Goal: Find specific page/section: Find specific page/section

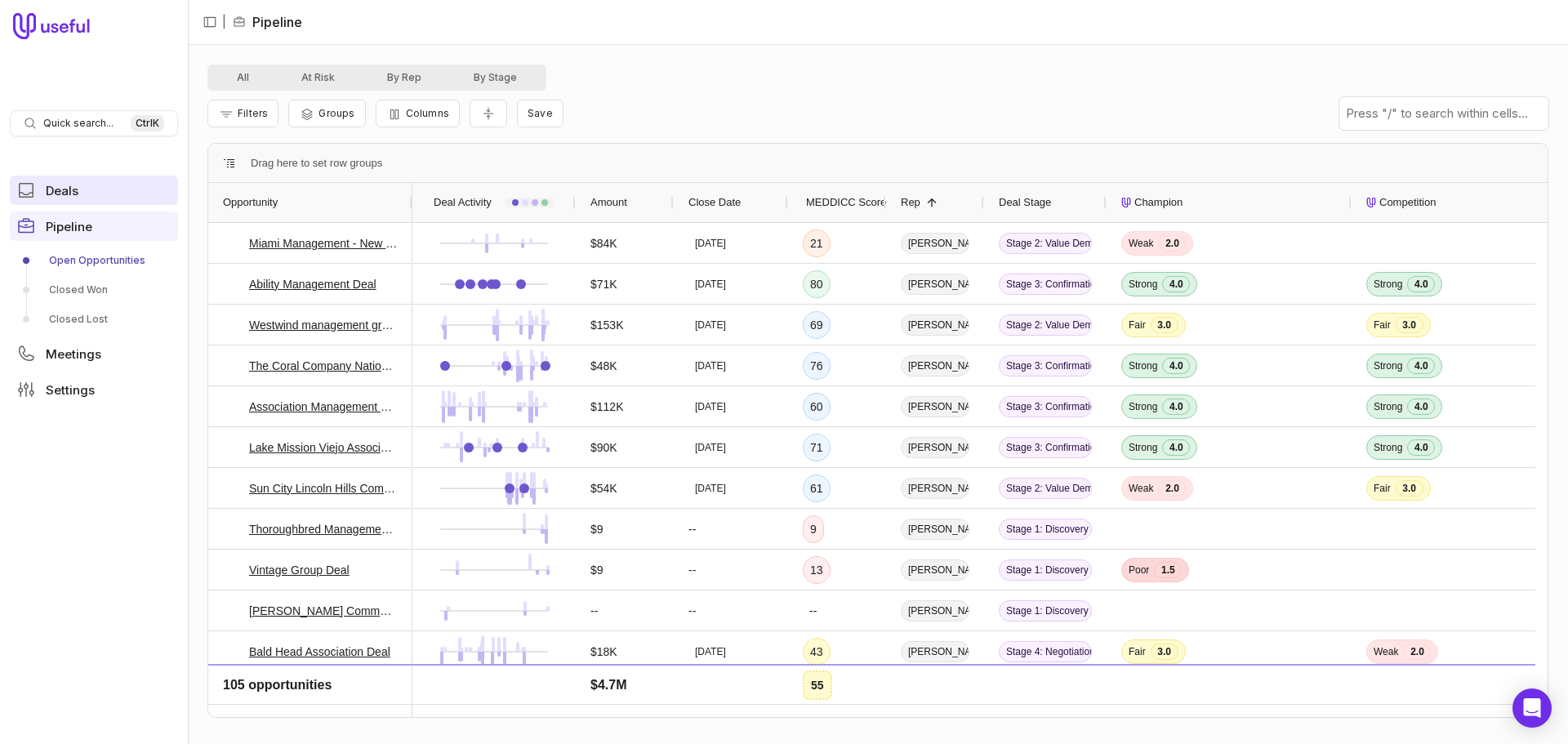
click at [66, 191] on span "Deals" at bounding box center [62, 191] width 33 height 13
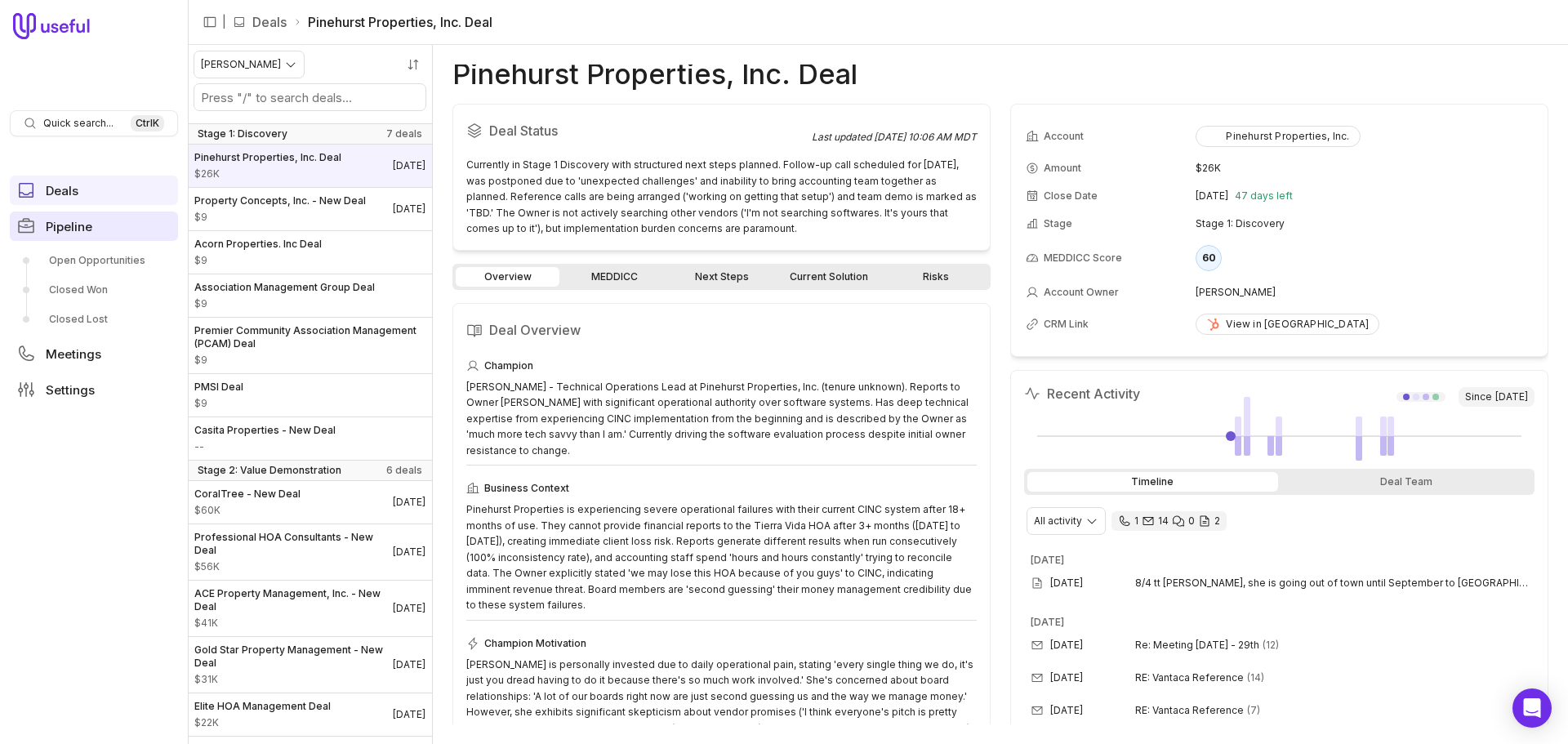
click at [111, 218] on link "Pipeline" at bounding box center [94, 226] width 168 height 30
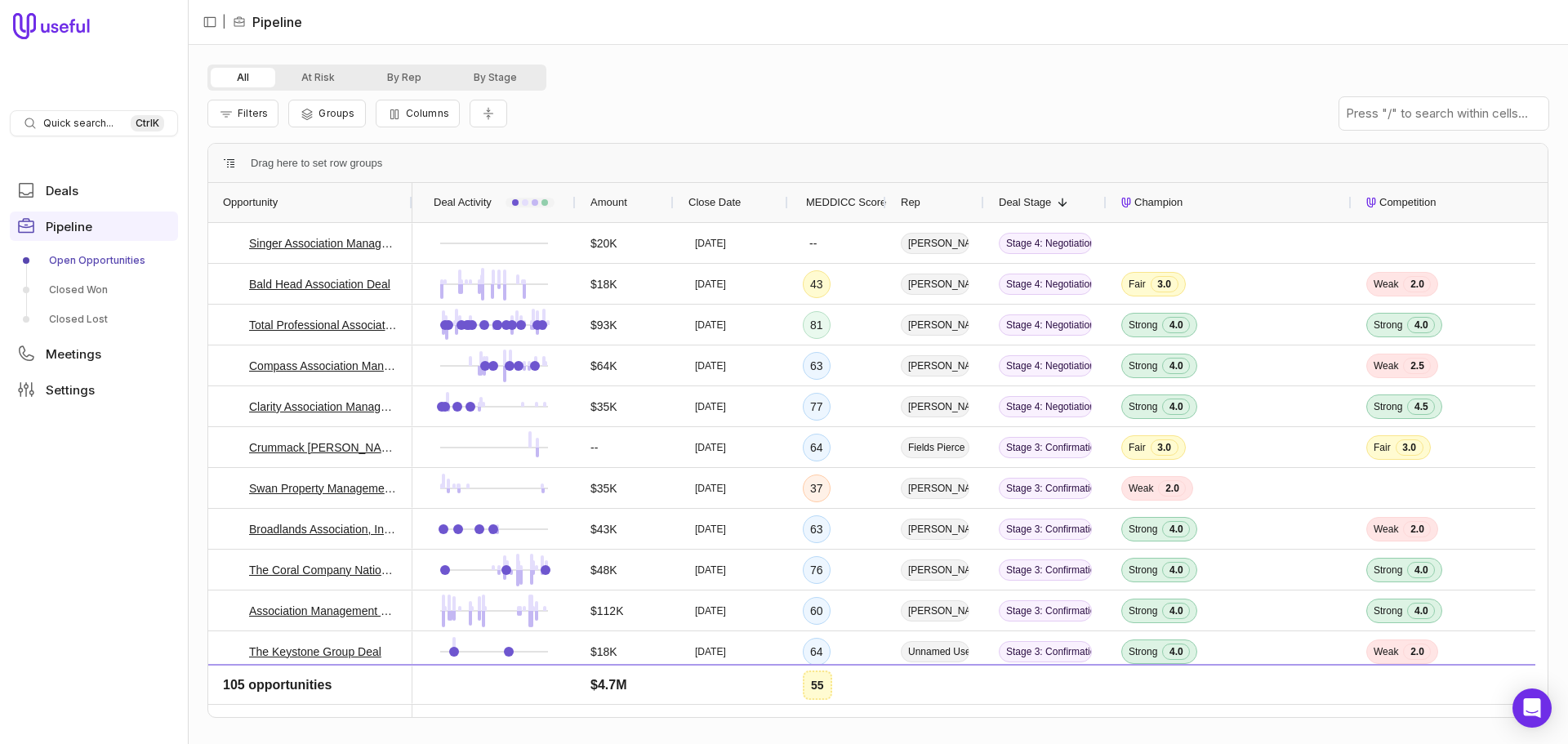
click at [98, 259] on link "Open Opportunities" at bounding box center [94, 260] width 168 height 26
click at [100, 251] on link "Open Opportunities" at bounding box center [94, 260] width 168 height 26
click at [407, 78] on button "By Rep" at bounding box center [404, 77] width 87 height 19
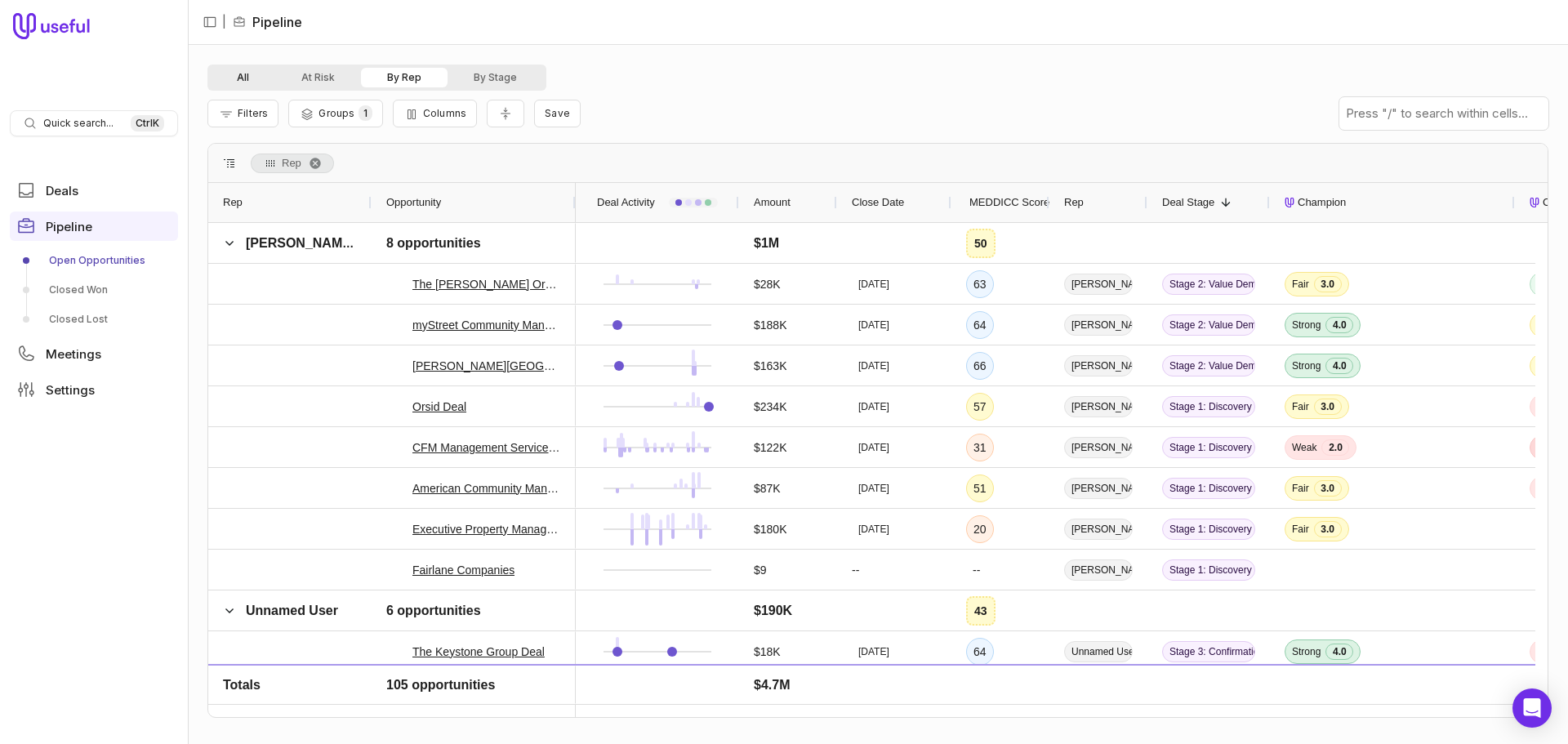
click at [252, 72] on button "All" at bounding box center [243, 77] width 64 height 19
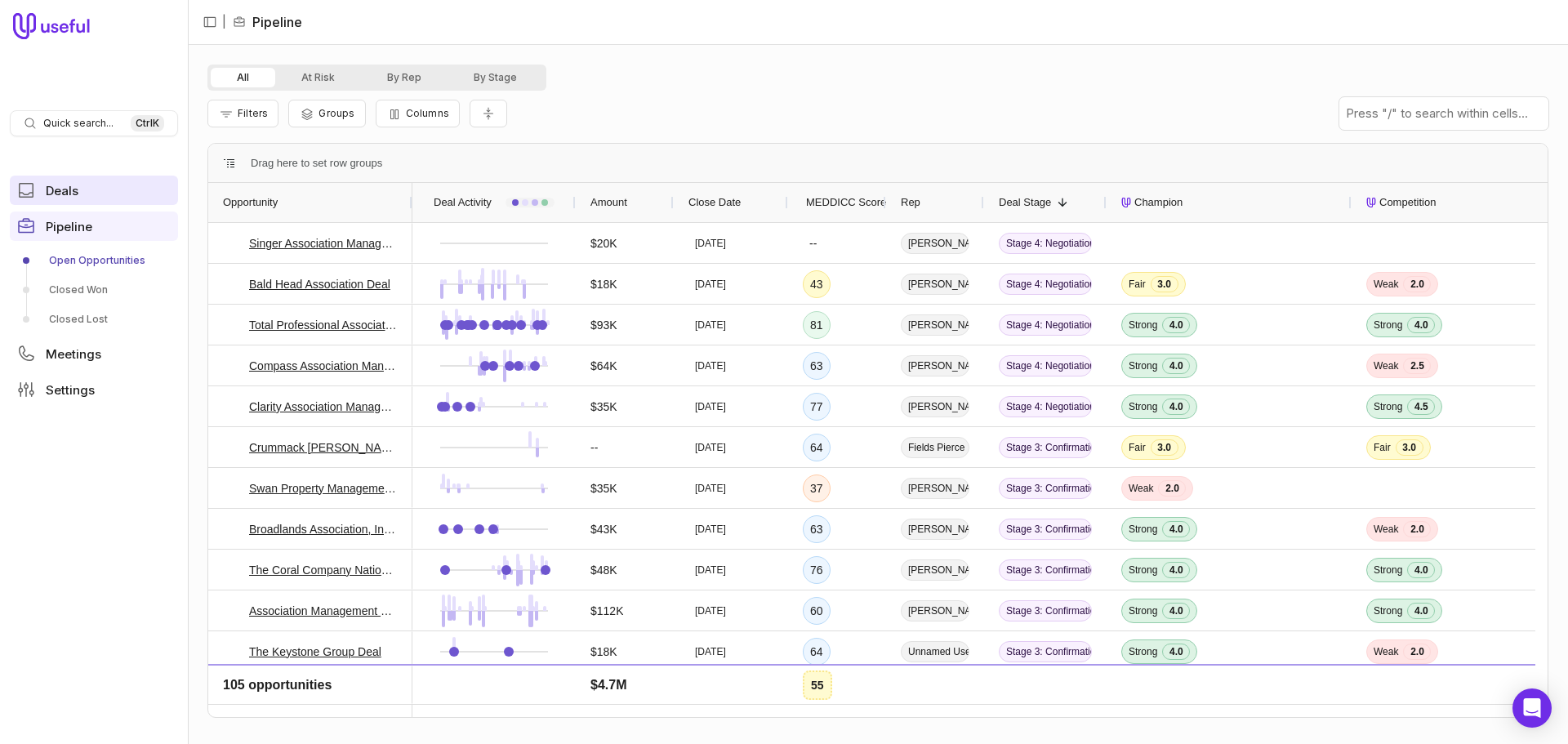
click at [60, 191] on span "Deals" at bounding box center [62, 191] width 33 height 13
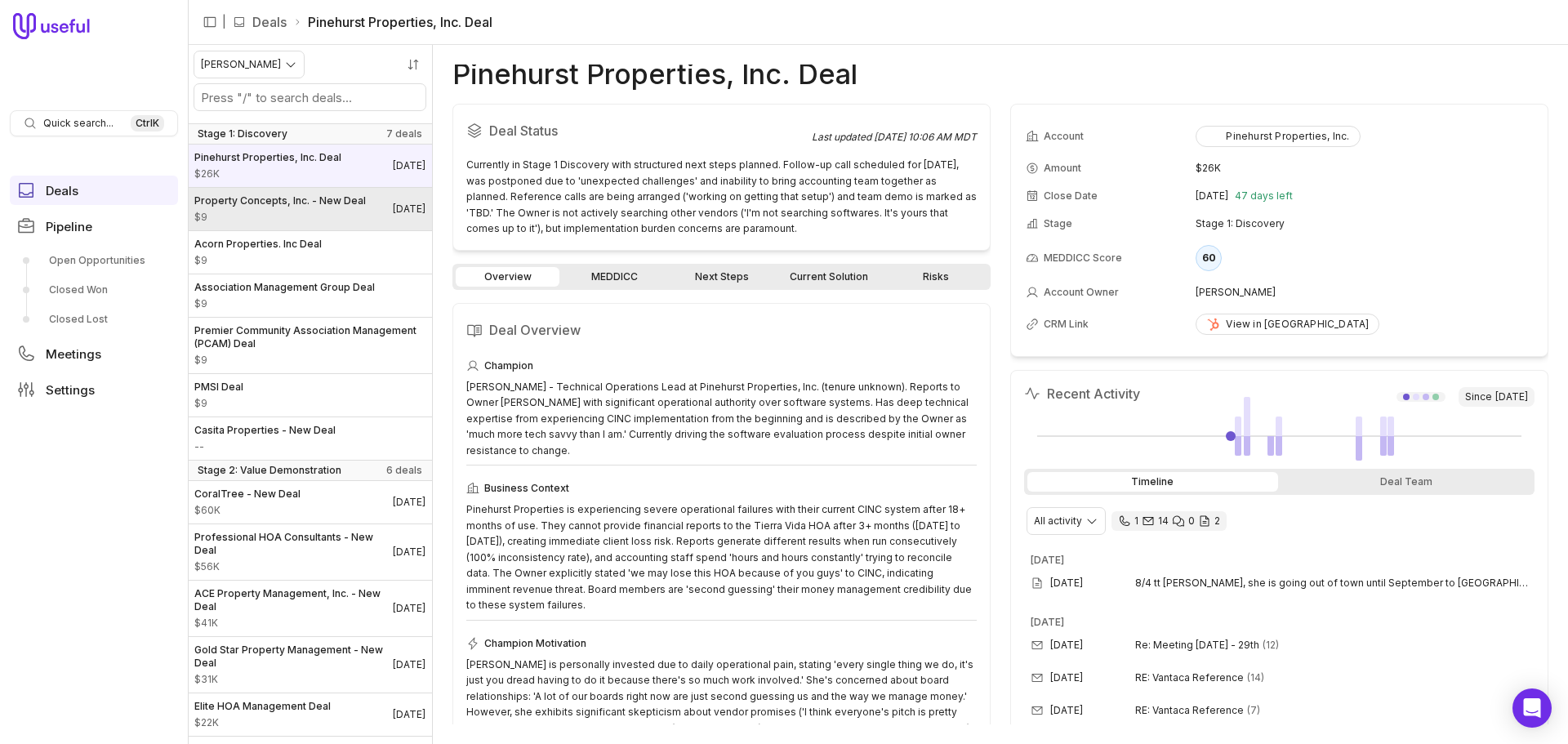
click at [265, 208] on span "Property Concepts, Inc. - New Deal" at bounding box center [279, 200] width 171 height 13
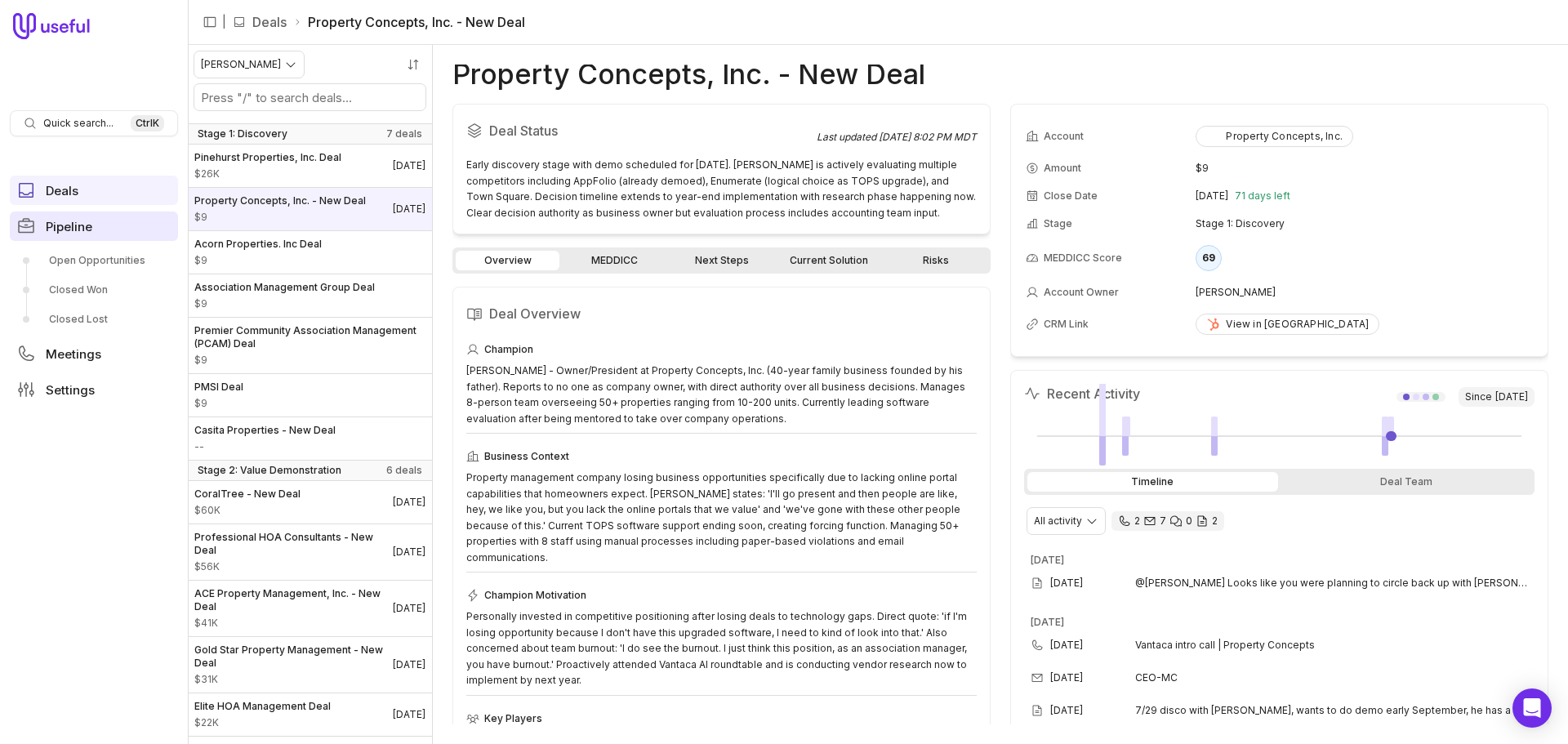
click at [73, 229] on span "Pipeline" at bounding box center [68, 226] width 46 height 13
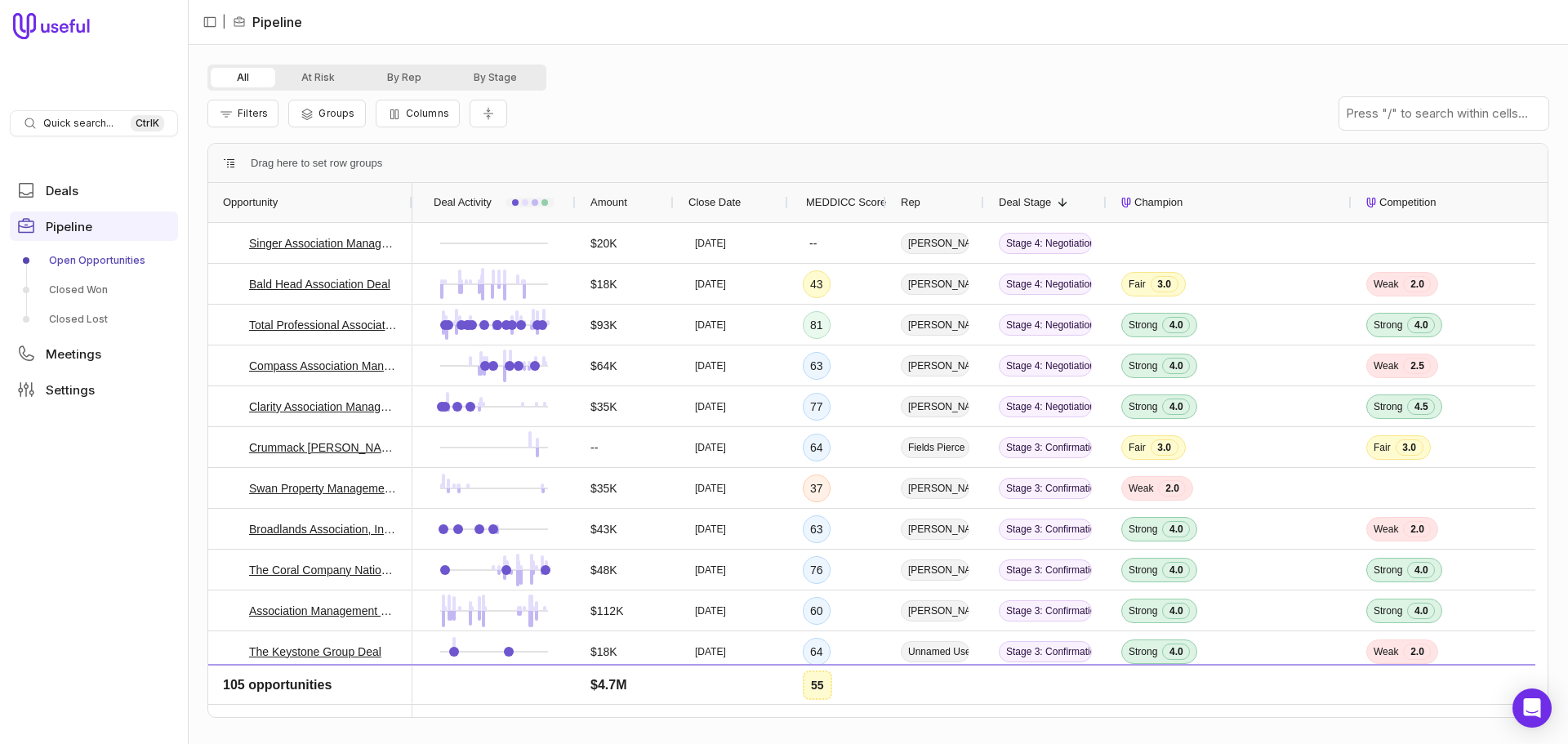
click at [88, 261] on link "Open Opportunities" at bounding box center [94, 260] width 168 height 26
click at [106, 194] on link "Deals" at bounding box center [94, 190] width 168 height 30
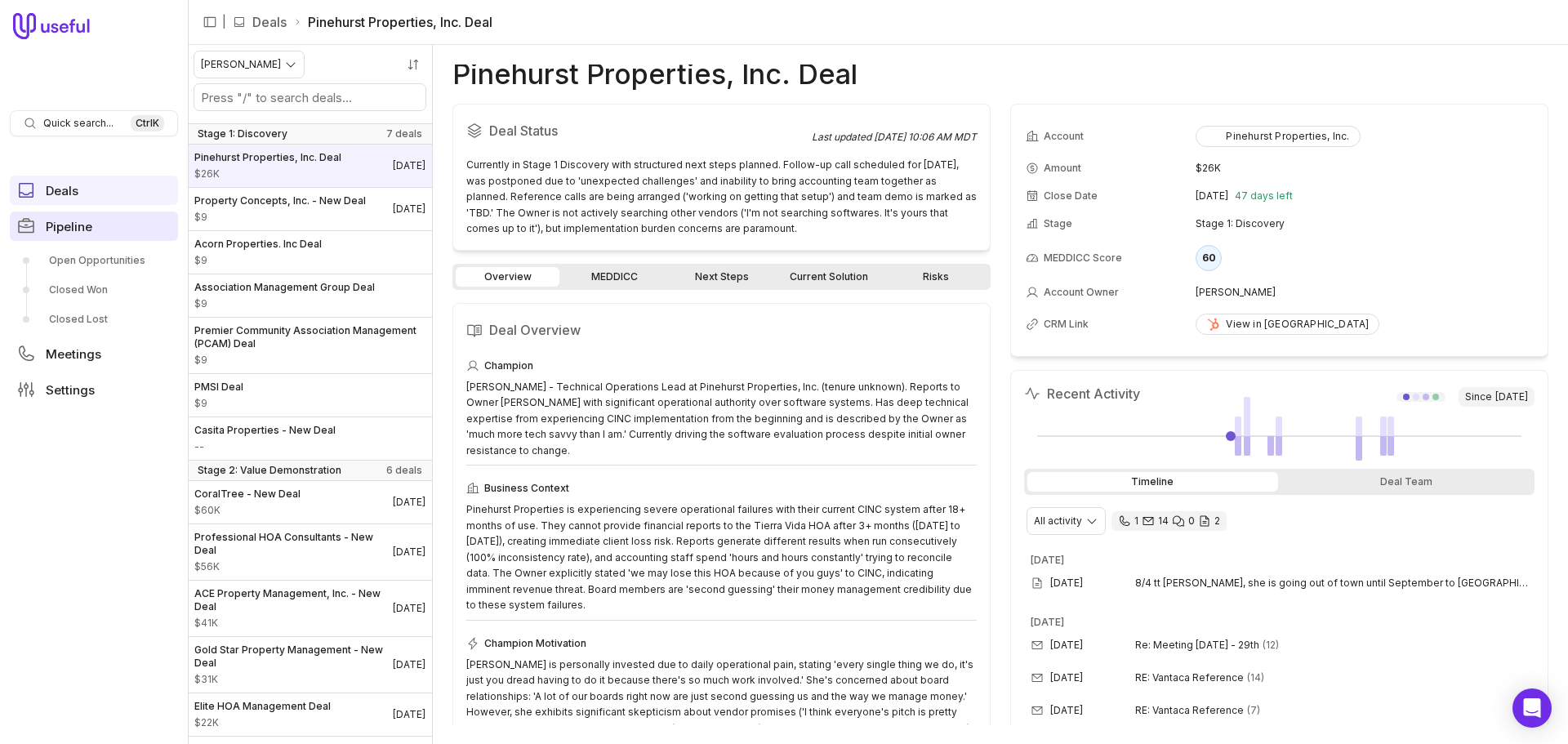
click at [98, 223] on link "Pipeline" at bounding box center [94, 226] width 168 height 30
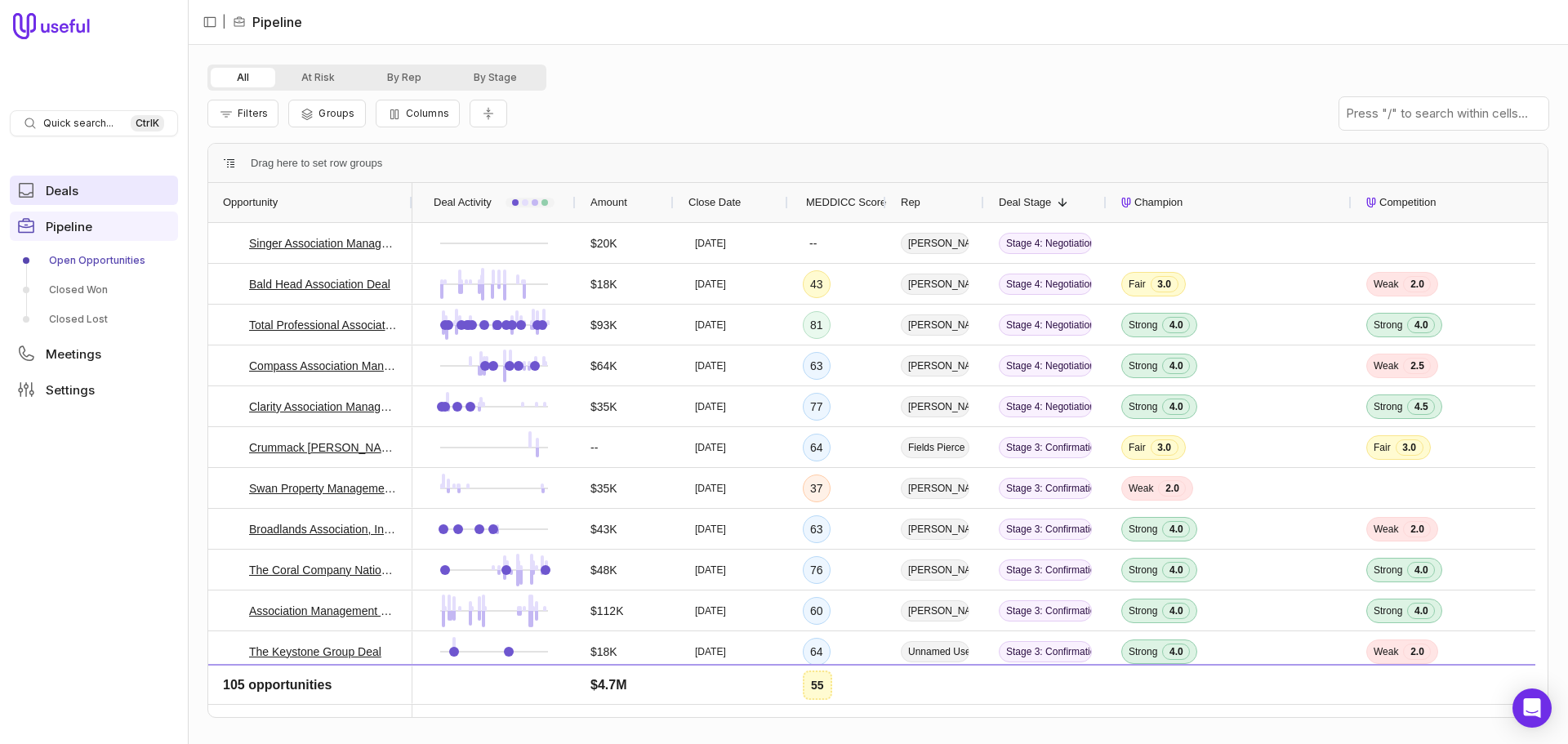
click at [117, 192] on link "Deals" at bounding box center [94, 190] width 168 height 30
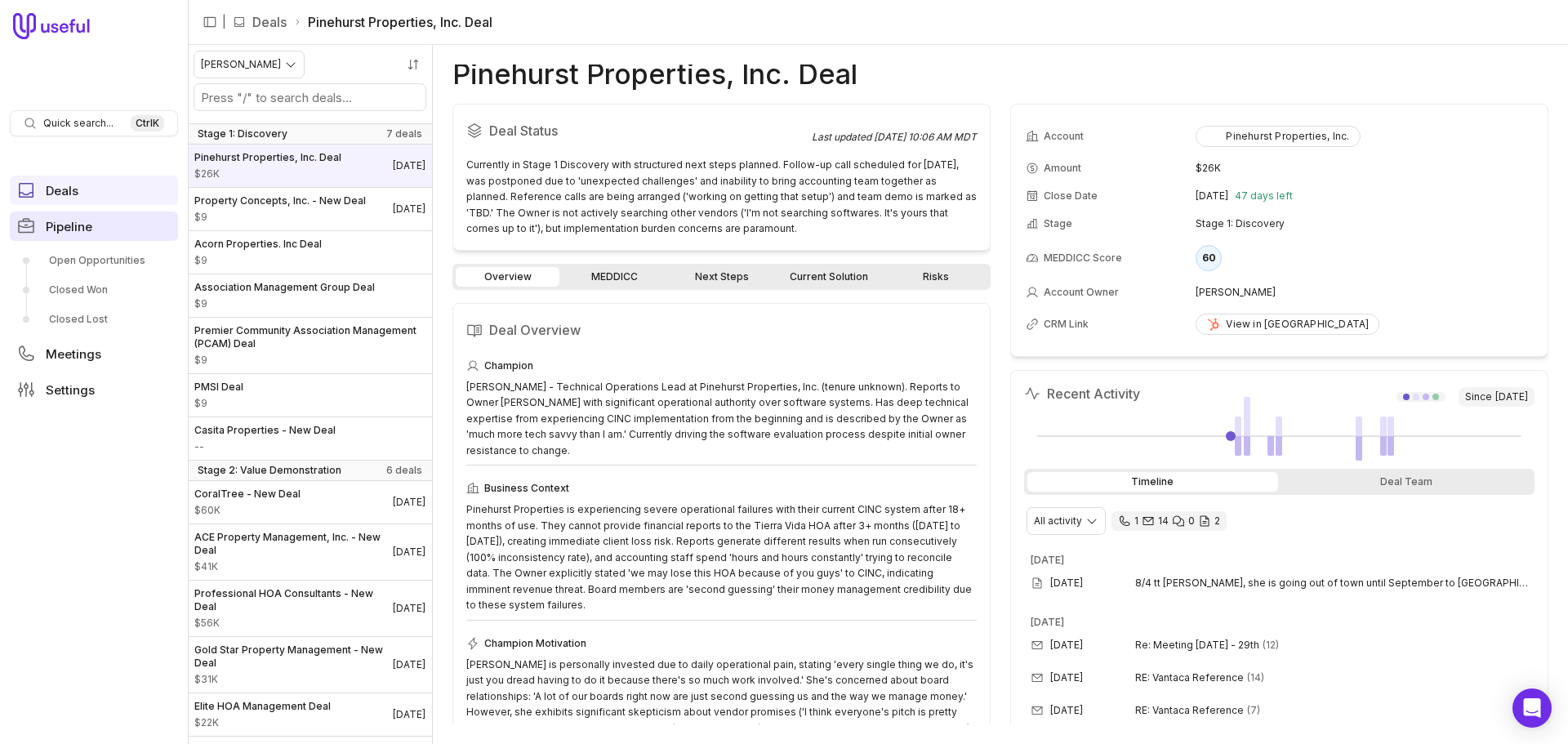
click at [72, 229] on span "Pipeline" at bounding box center [68, 226] width 46 height 13
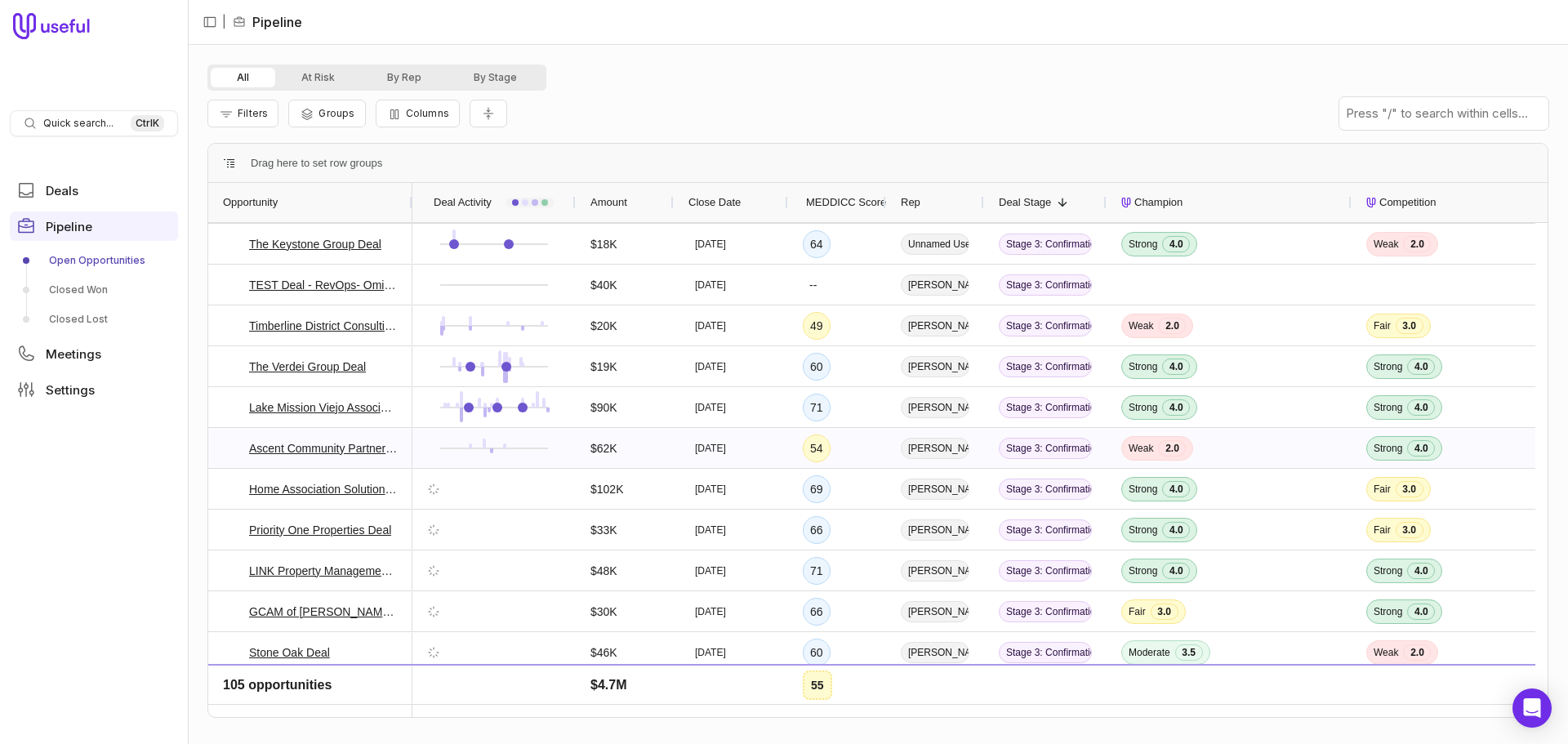
scroll to position [408, 0]
click at [935, 197] on div "Rep" at bounding box center [935, 202] width 68 height 31
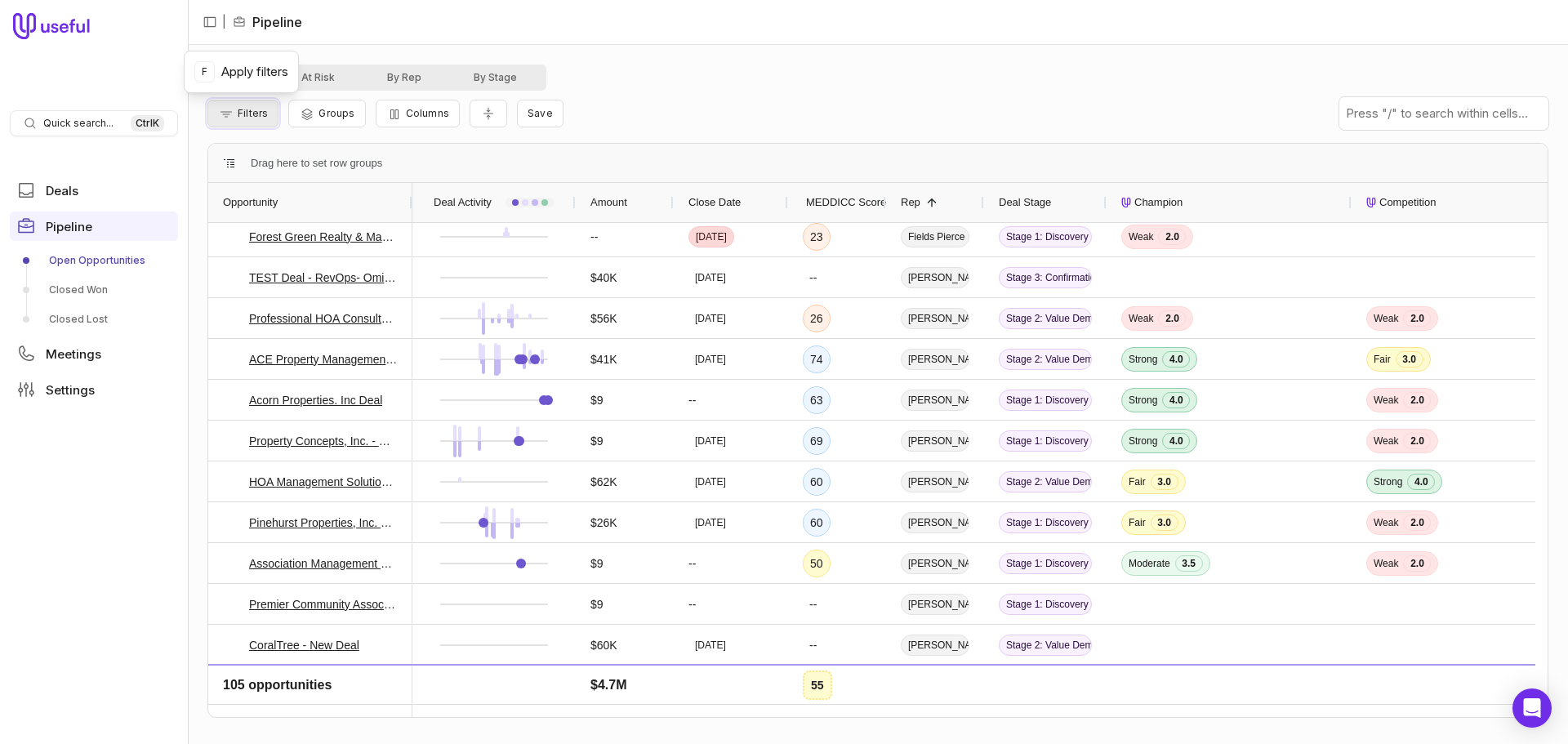
click at [253, 106] on button "Filters" at bounding box center [243, 113] width 71 height 28
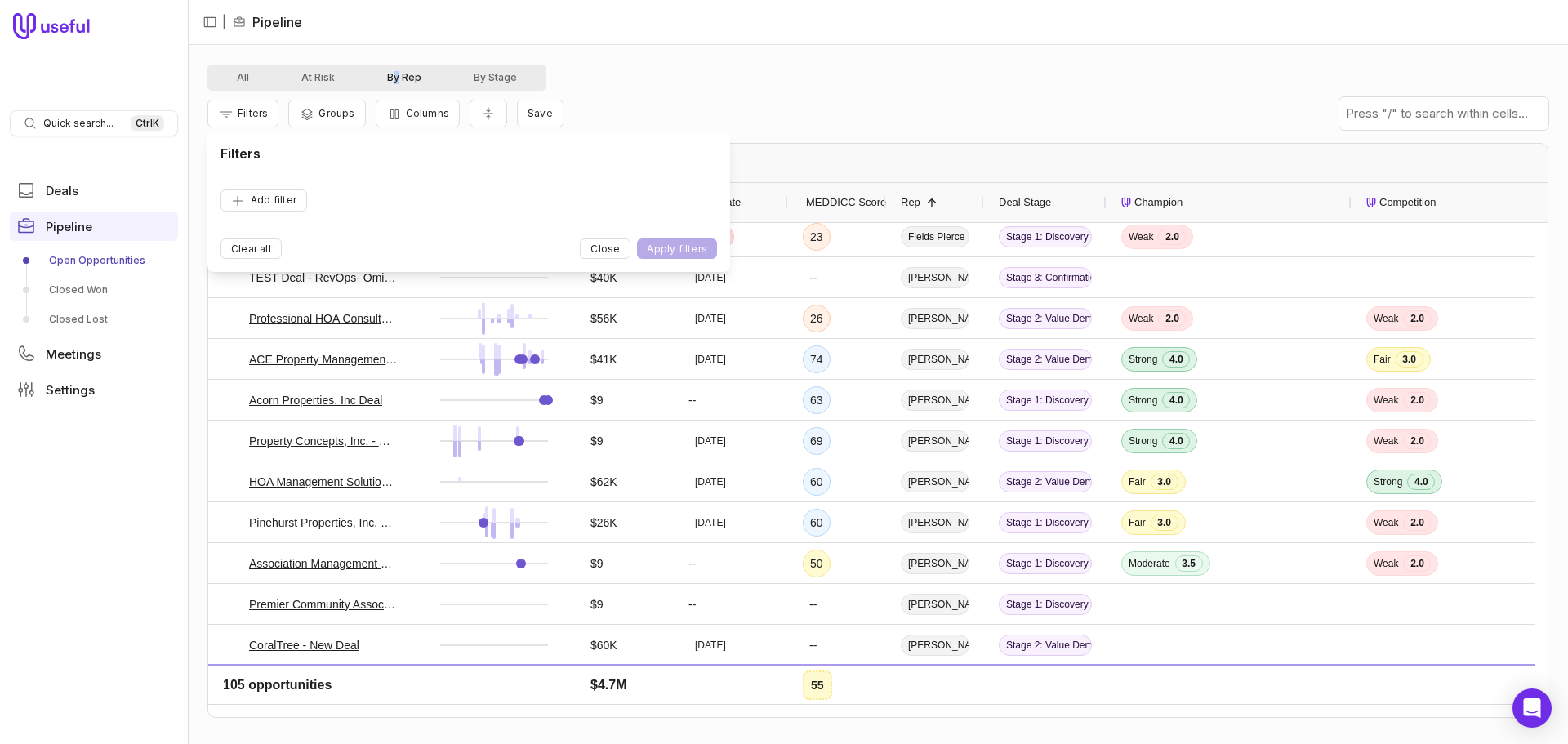
click at [396, 69] on div "All At Risk By Rep By Stage" at bounding box center [377, 77] width 339 height 26
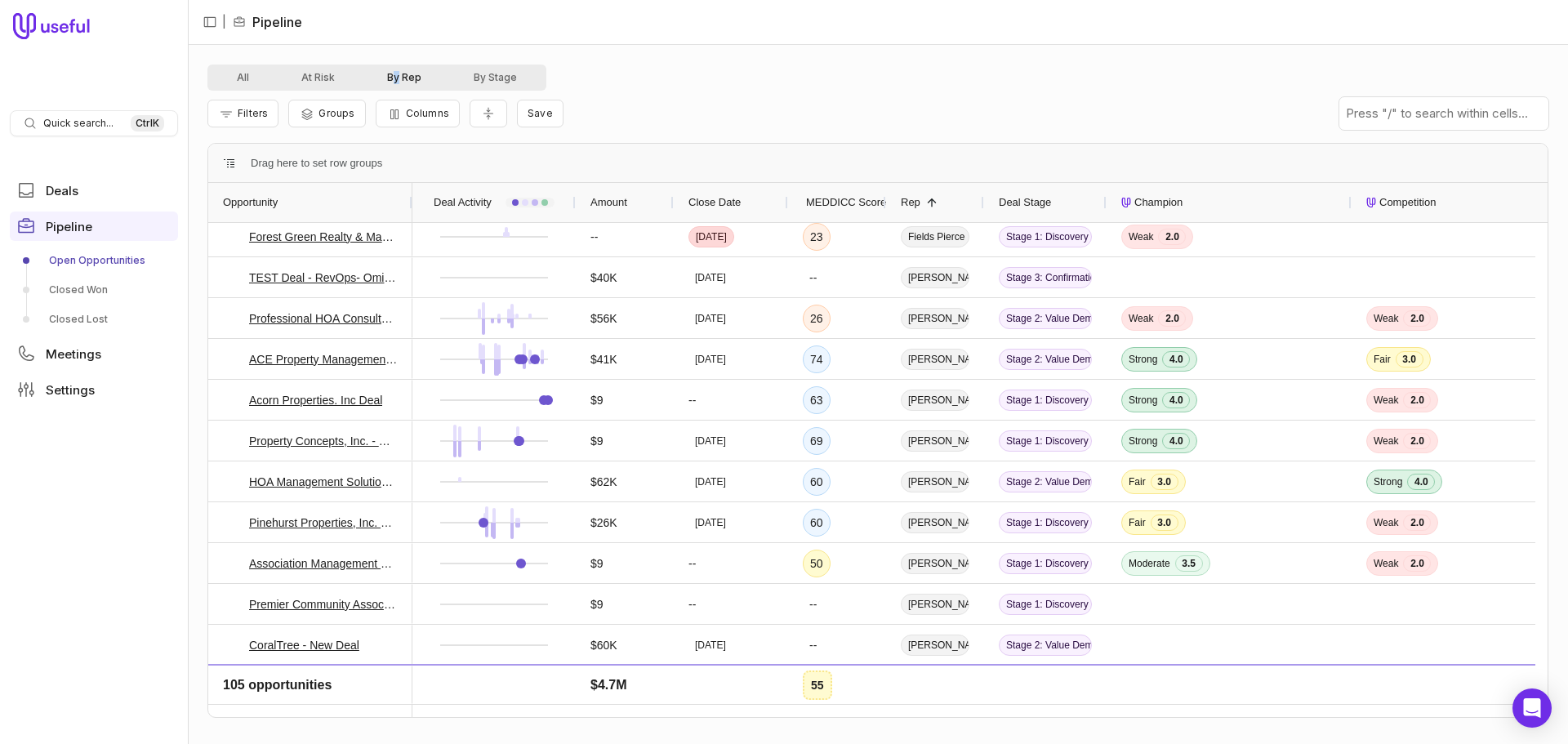
click at [399, 75] on button "By Rep" at bounding box center [404, 77] width 87 height 19
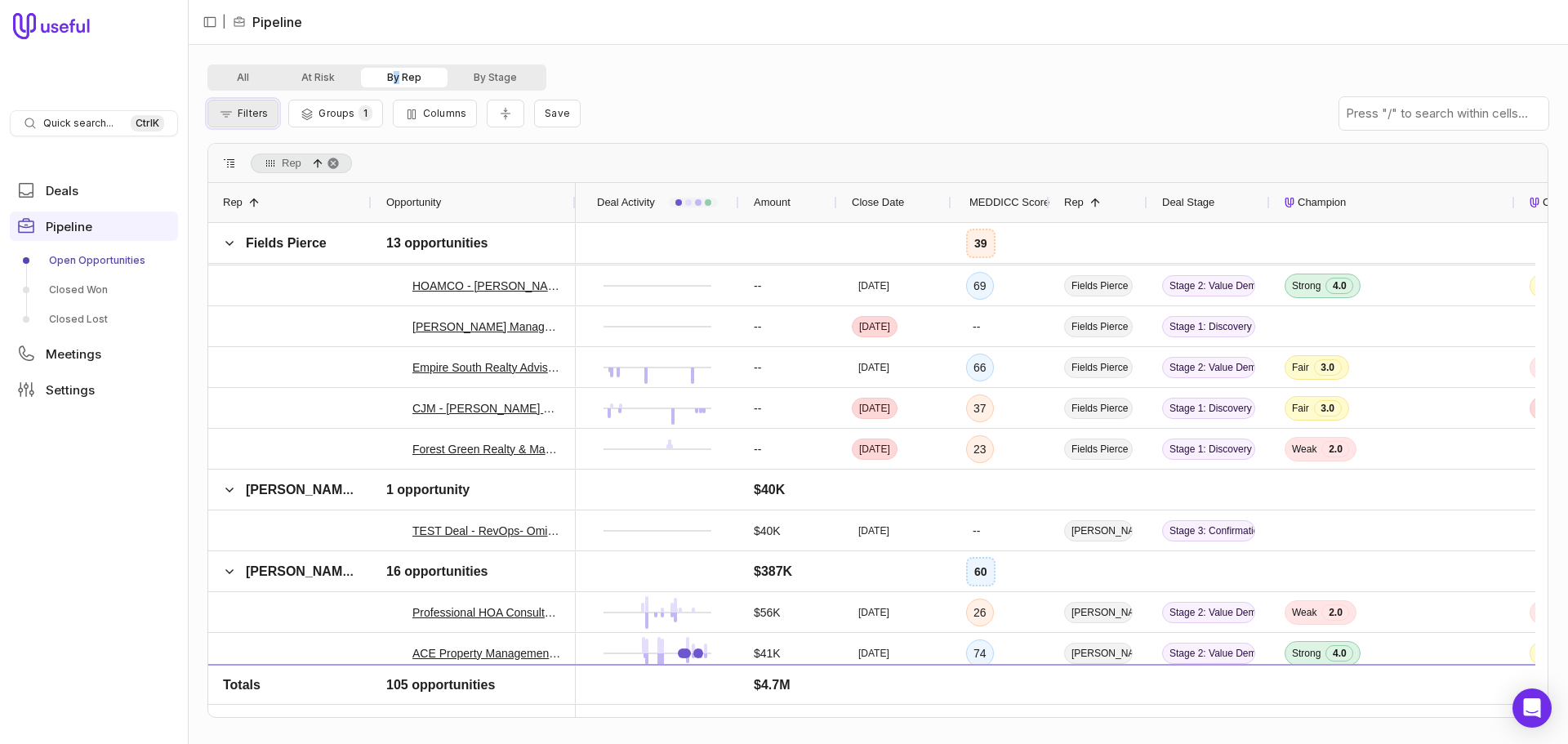
click at [244, 116] on span "Filters" at bounding box center [253, 113] width 30 height 13
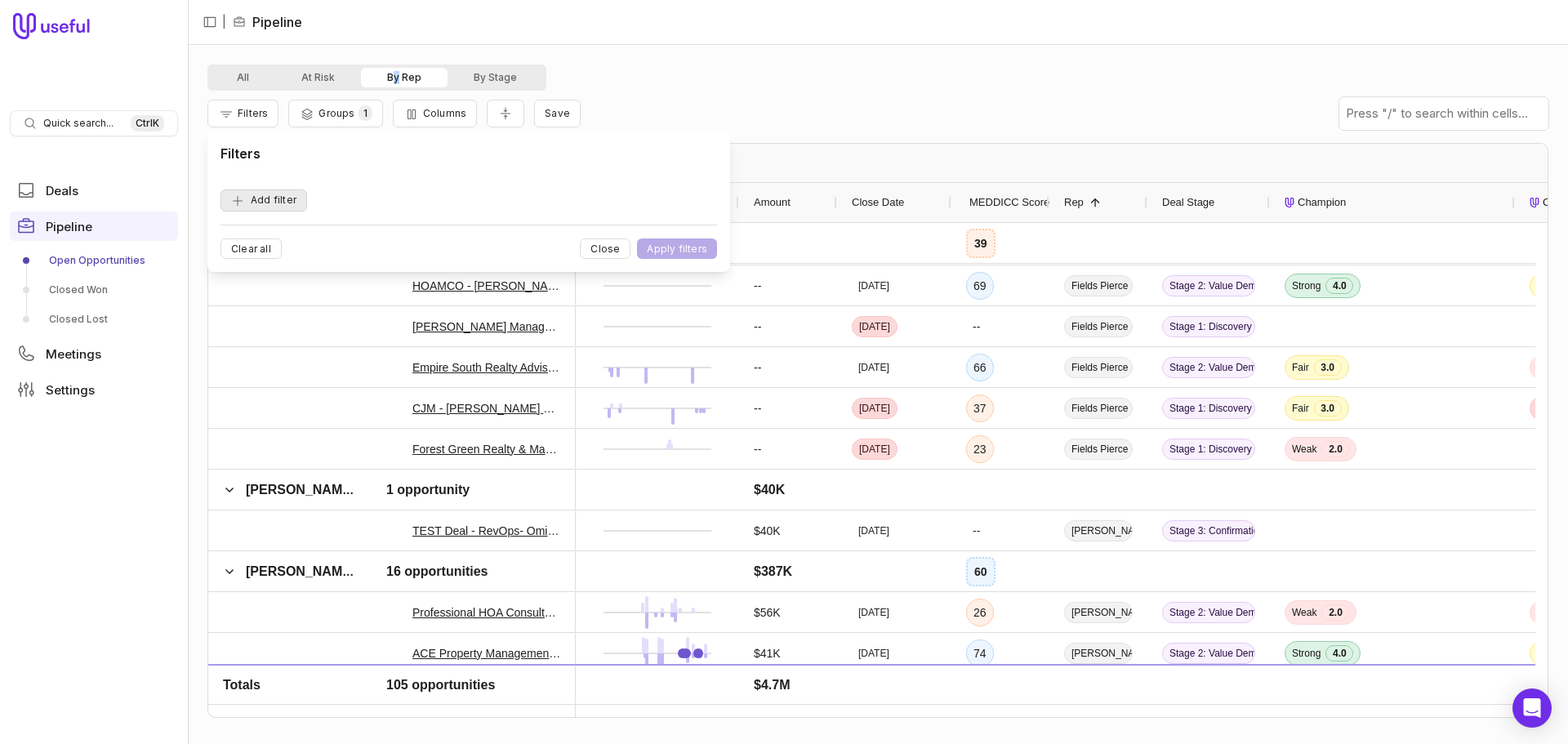
click at [266, 190] on button "Add filter" at bounding box center [263, 201] width 87 height 22
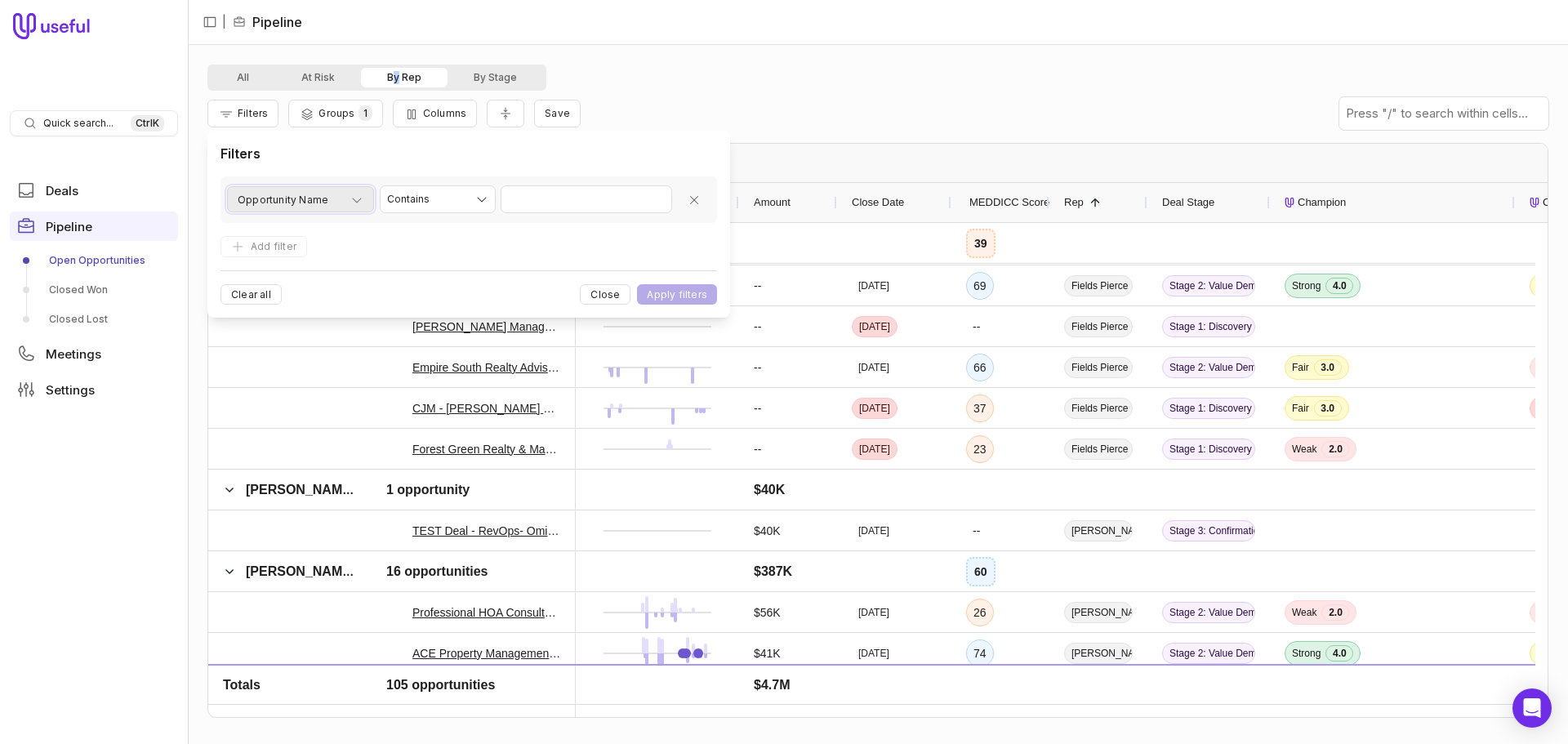
click at [358, 203] on icon "button" at bounding box center [356, 199] width 13 height 13
type input "**********"
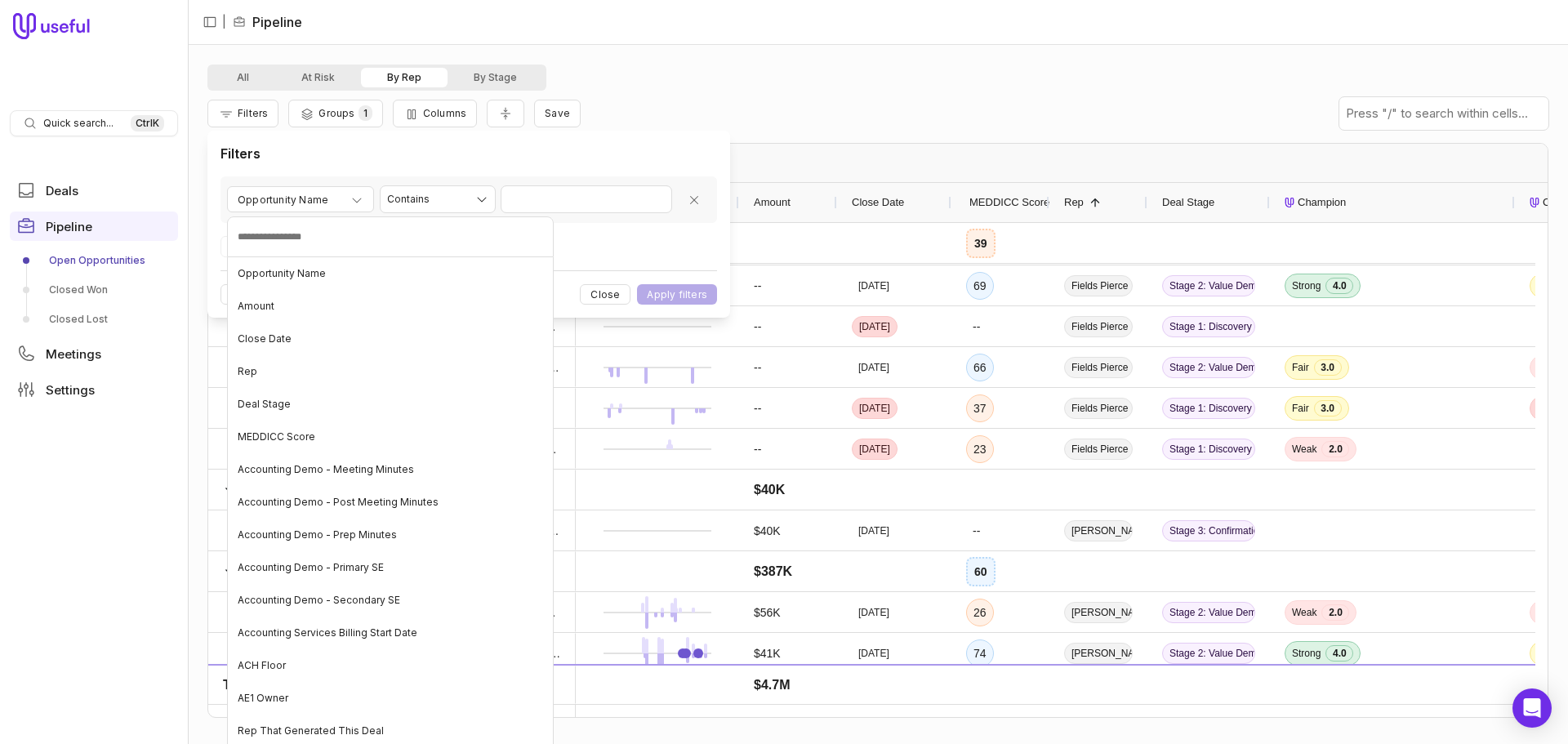
click at [612, 295] on html "Quick search... Ctrl K Deals Pipeline Open Opportunities Closed Won Closed Lost…" at bounding box center [784, 372] width 1568 height 744
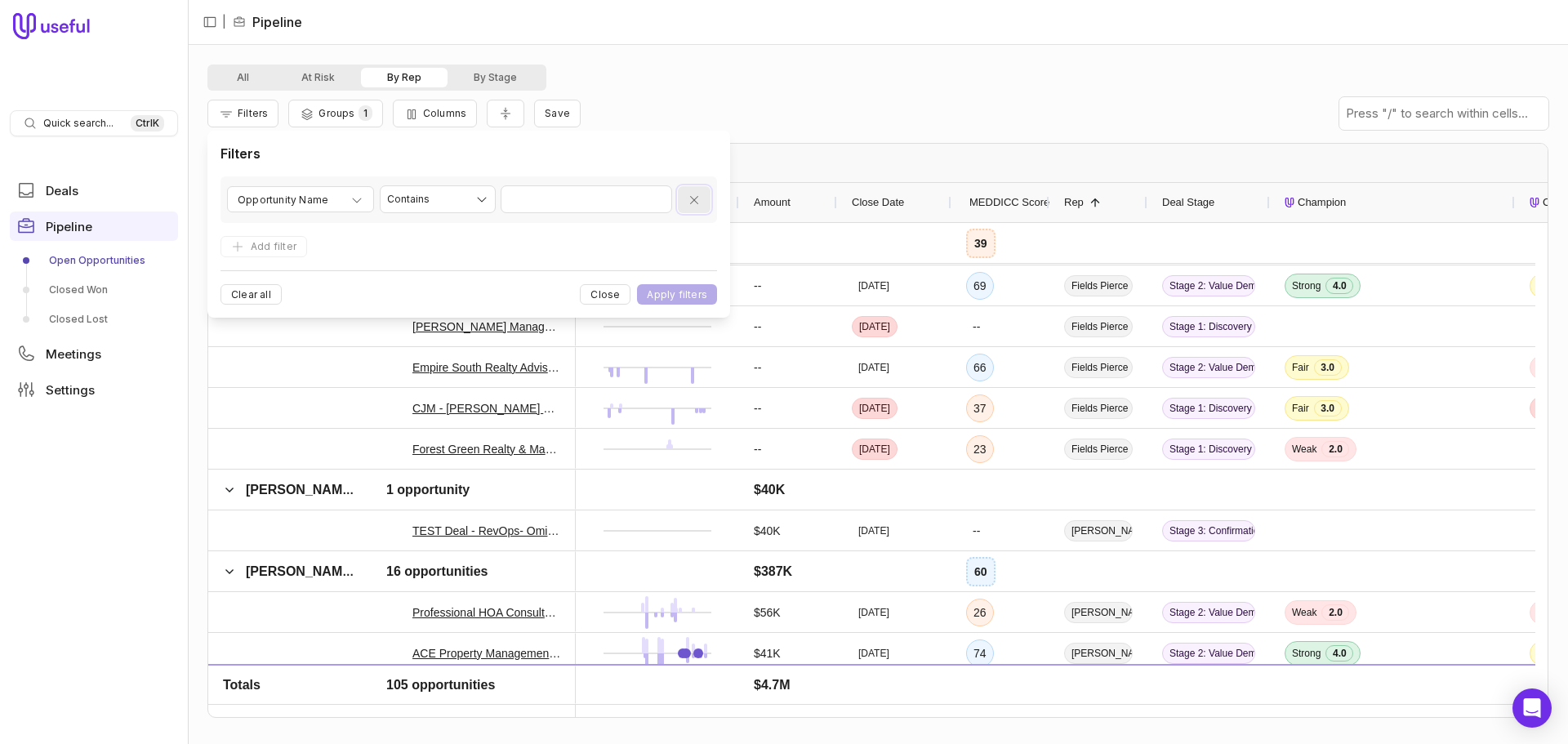
click at [693, 202] on icon "Remove filter" at bounding box center [693, 199] width 13 height 13
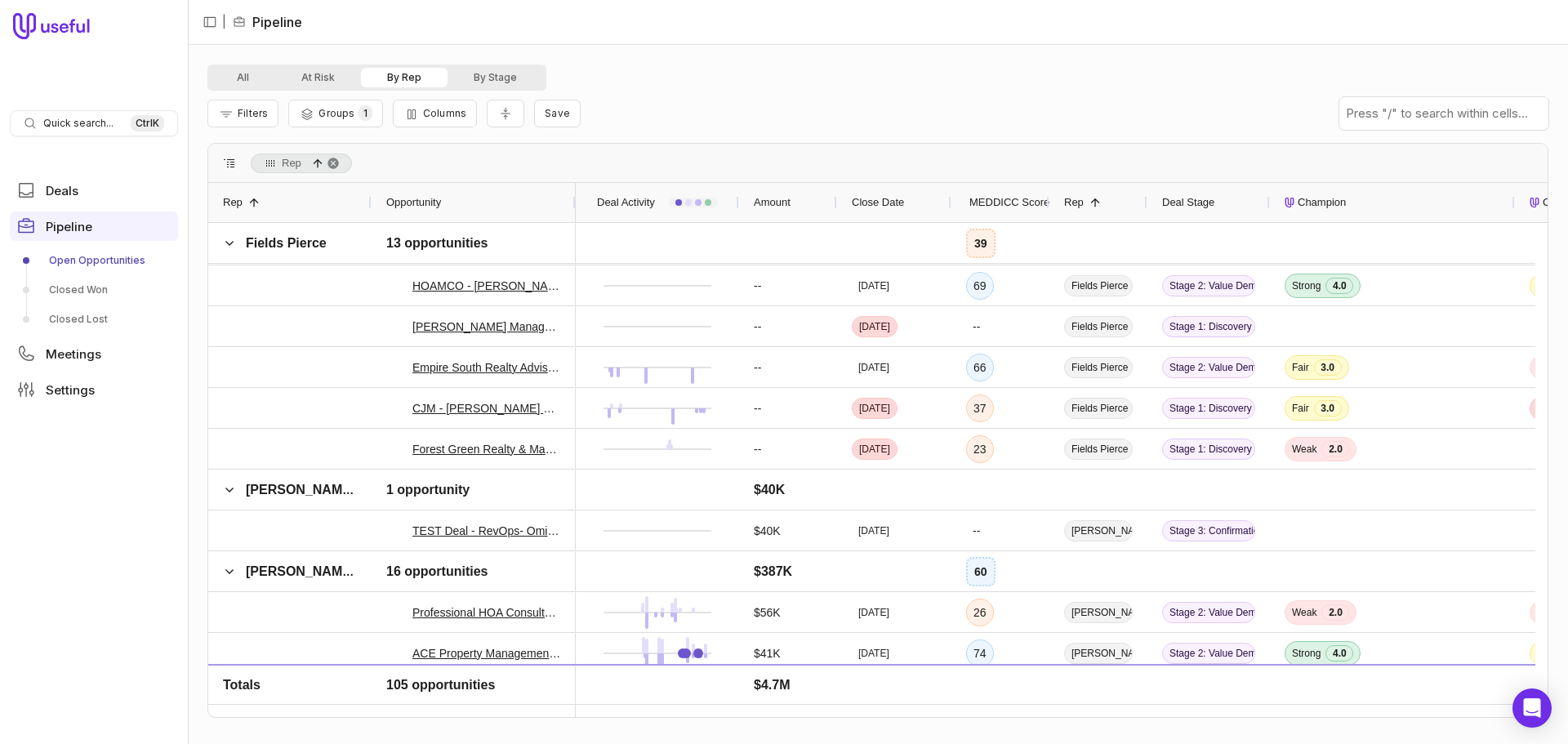
click at [801, 85] on div "All At Risk By Rep By Stage" at bounding box center [878, 77] width 1341 height 26
click at [230, 73] on button "All" at bounding box center [243, 77] width 64 height 19
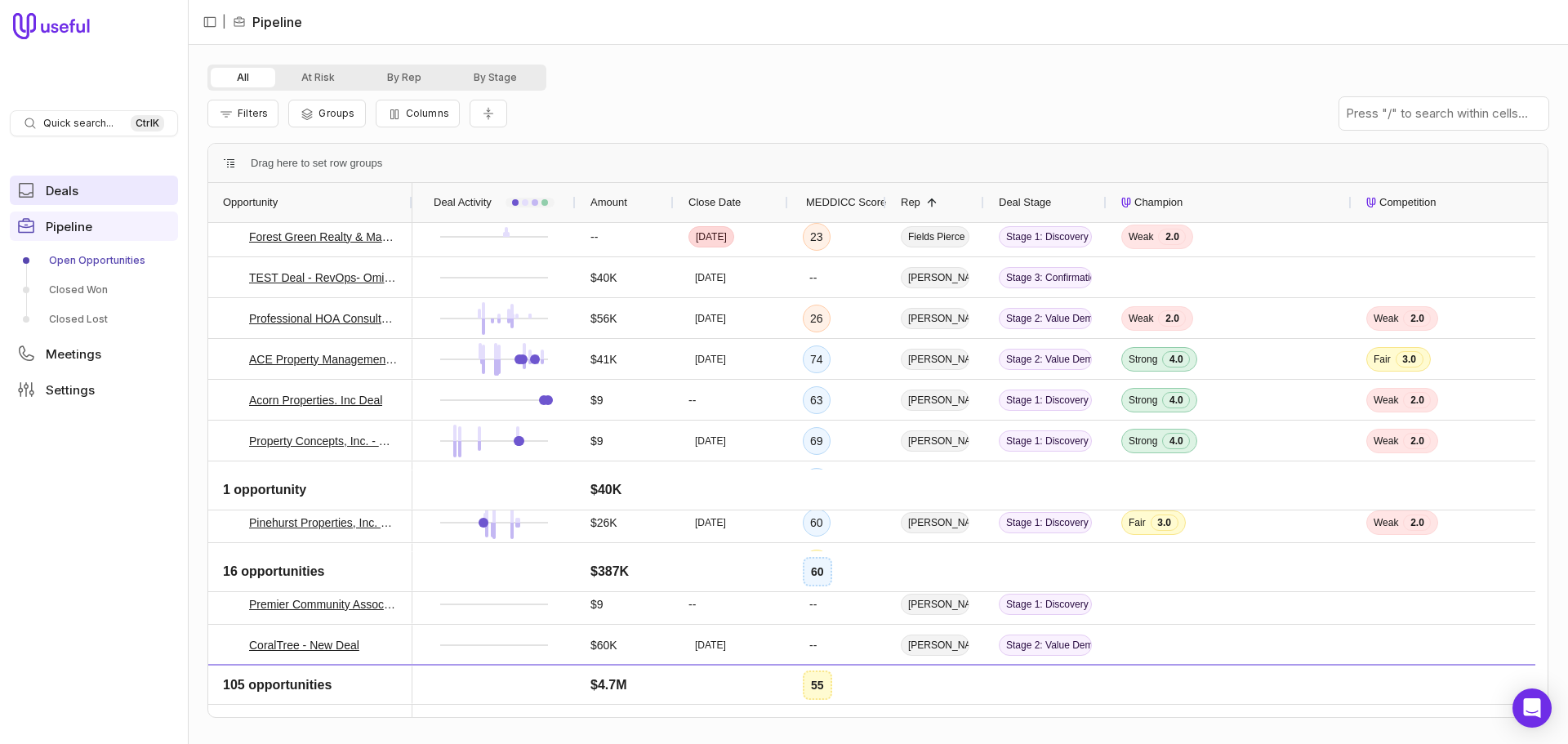
click at [60, 185] on span "Deals" at bounding box center [62, 191] width 33 height 13
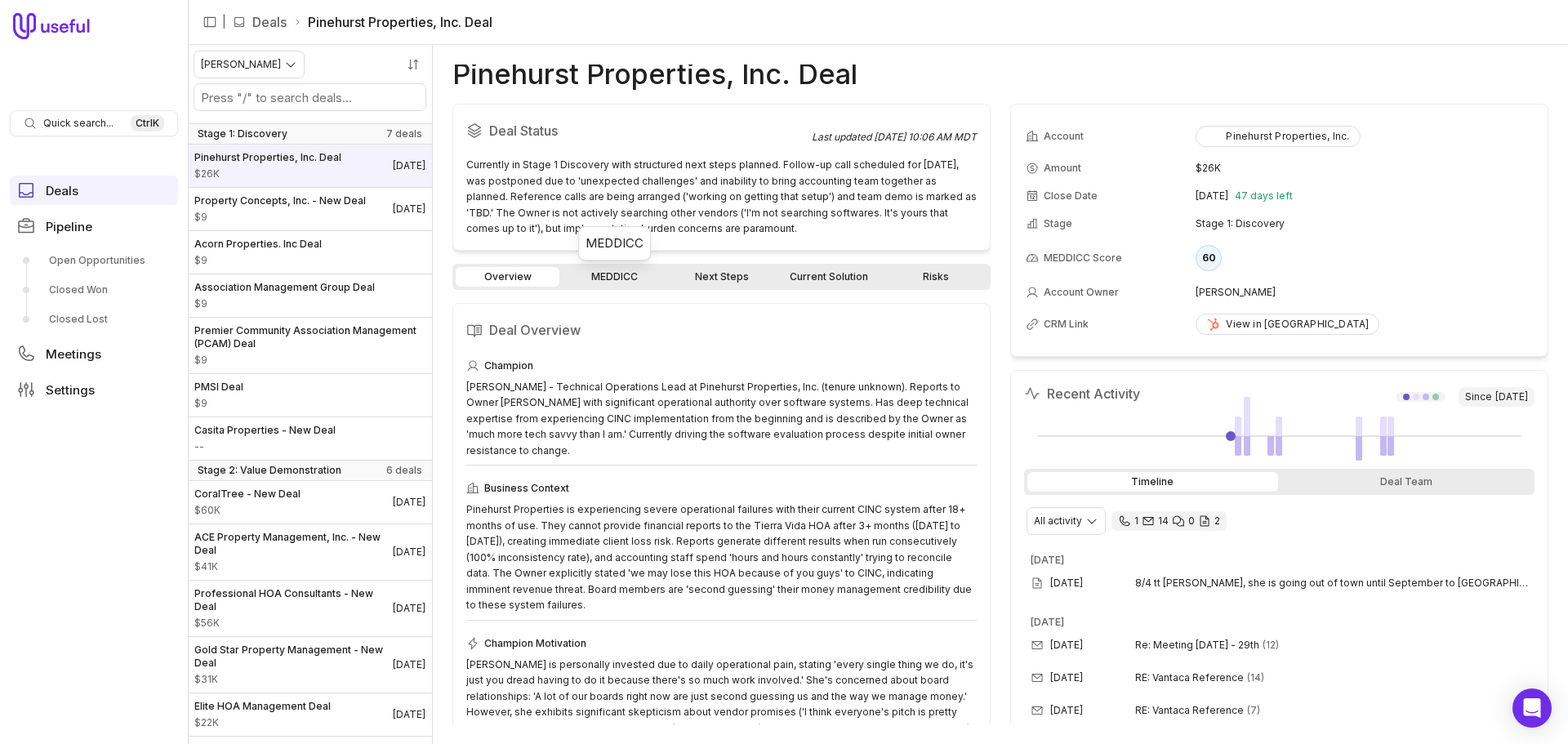
click at [621, 278] on link "MEDDICC" at bounding box center [614, 277] width 104 height 19
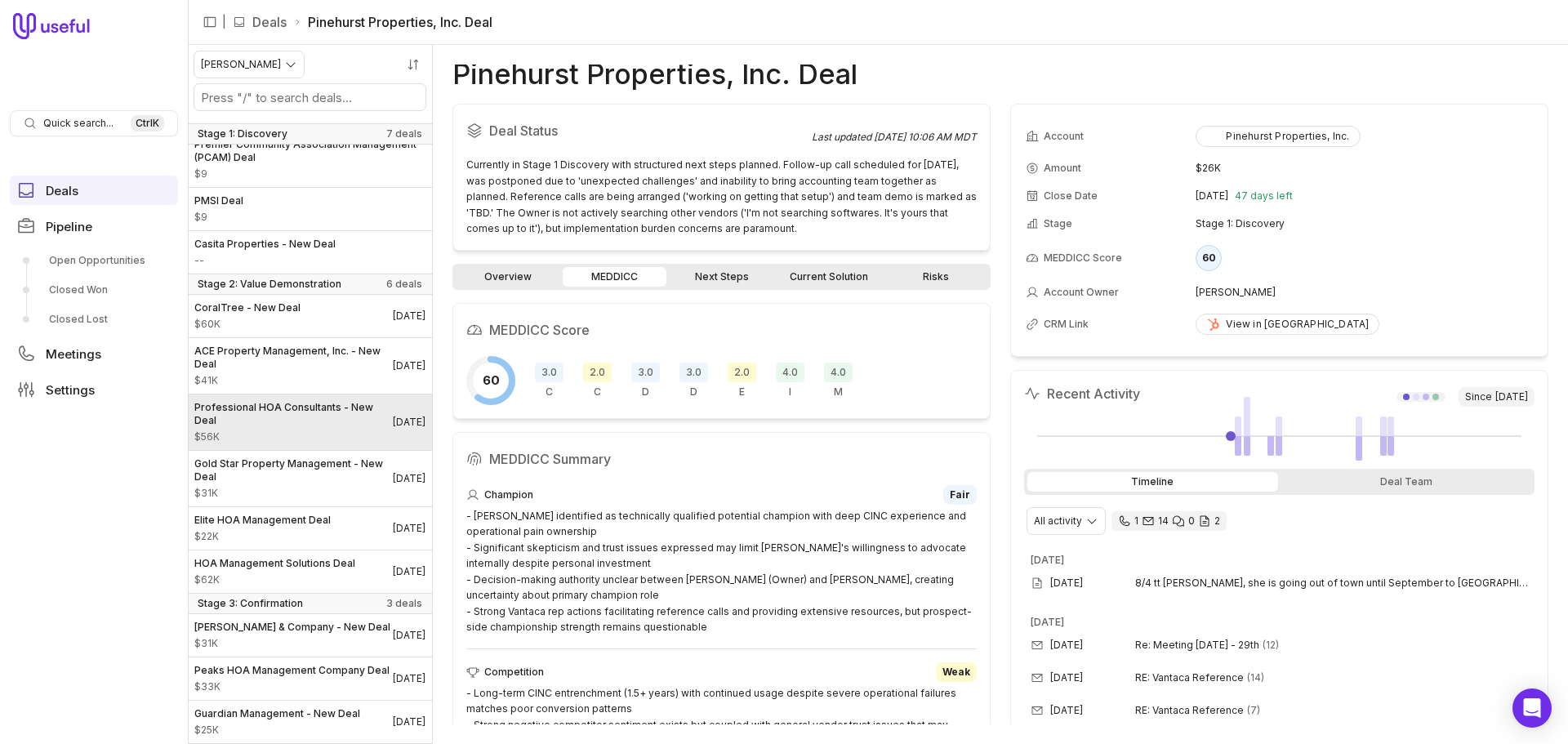
scroll to position [239, 0]
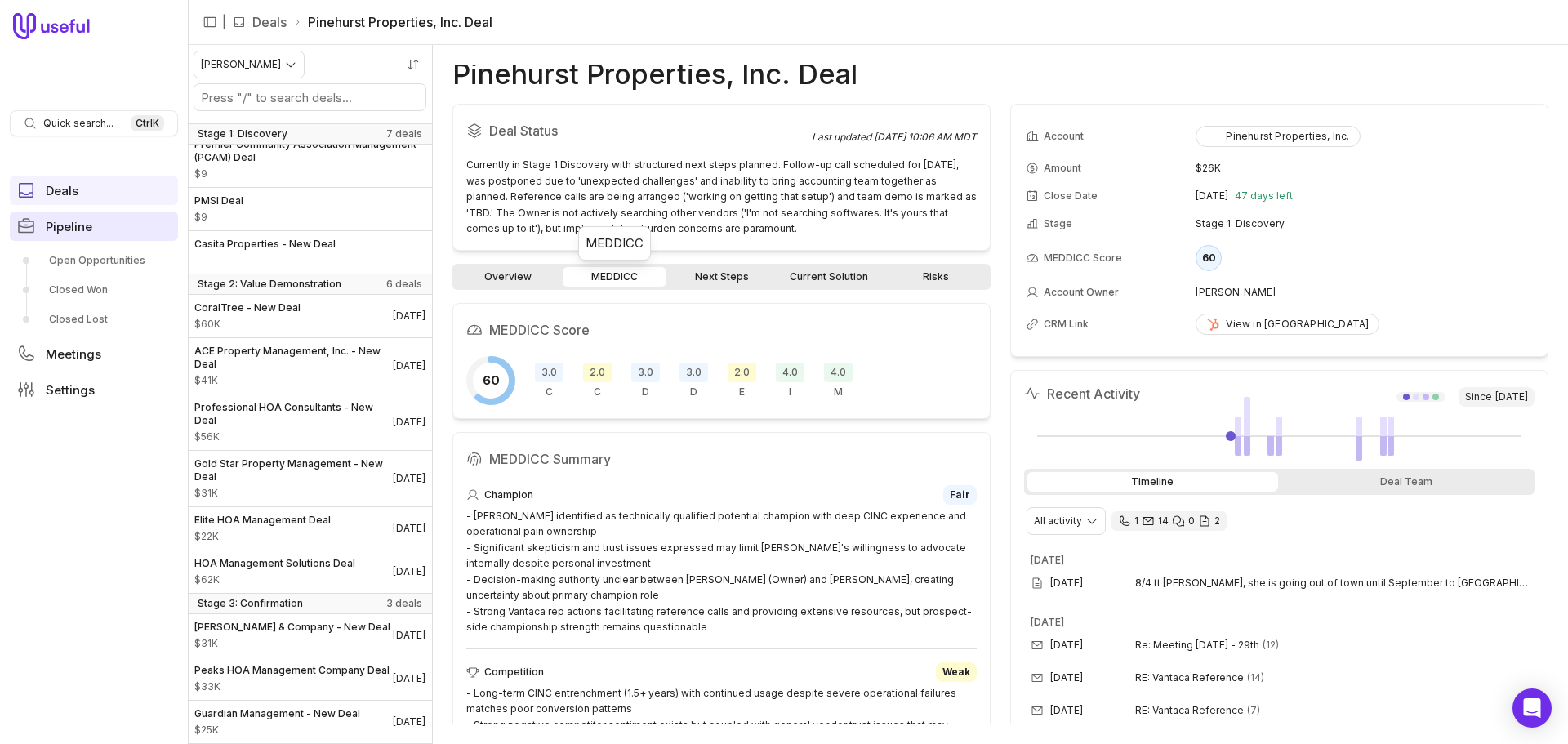
click at [89, 228] on span "Pipeline" at bounding box center [68, 226] width 46 height 13
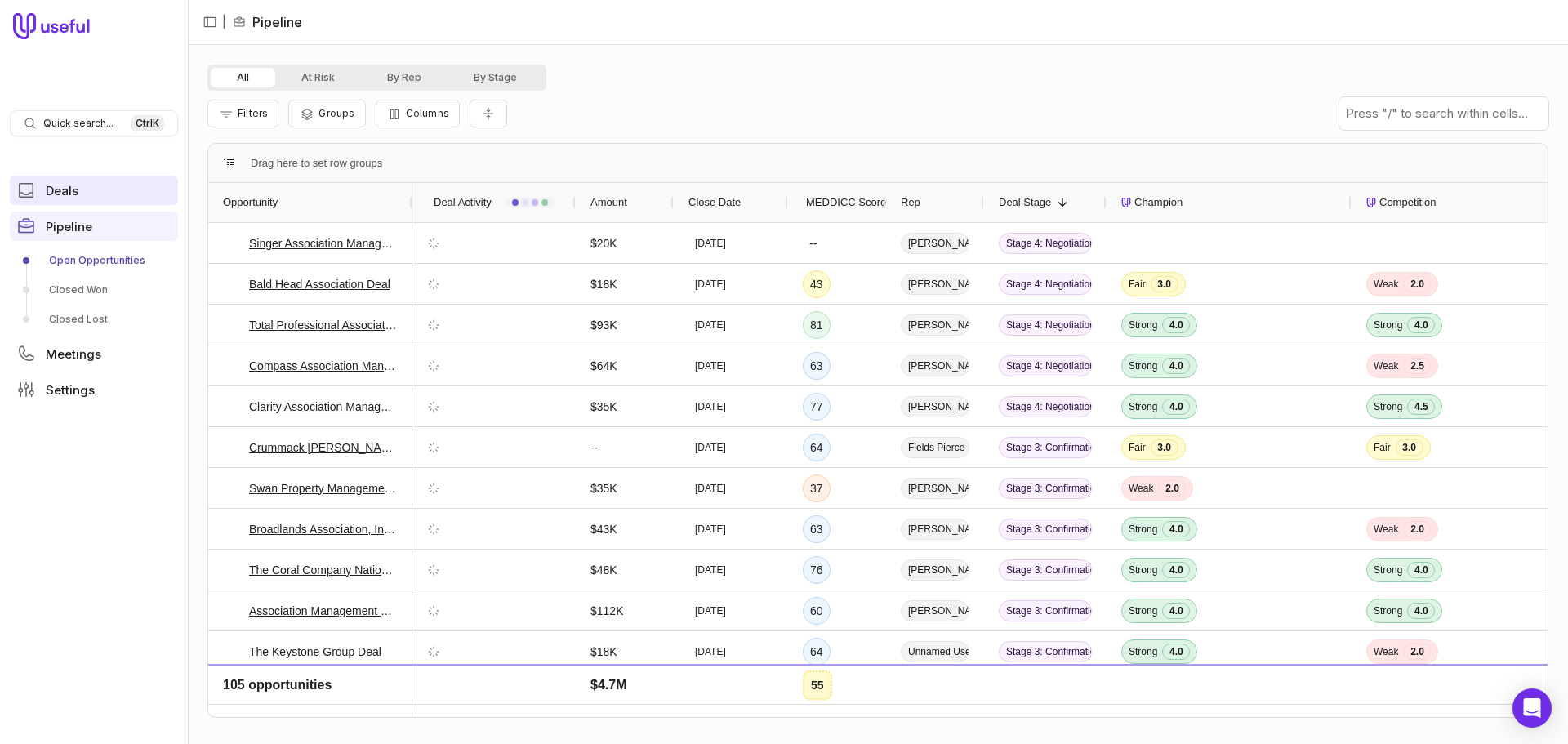
click at [72, 186] on span "Deals" at bounding box center [62, 191] width 33 height 13
click at [79, 232] on span "Pipeline" at bounding box center [68, 226] width 46 height 13
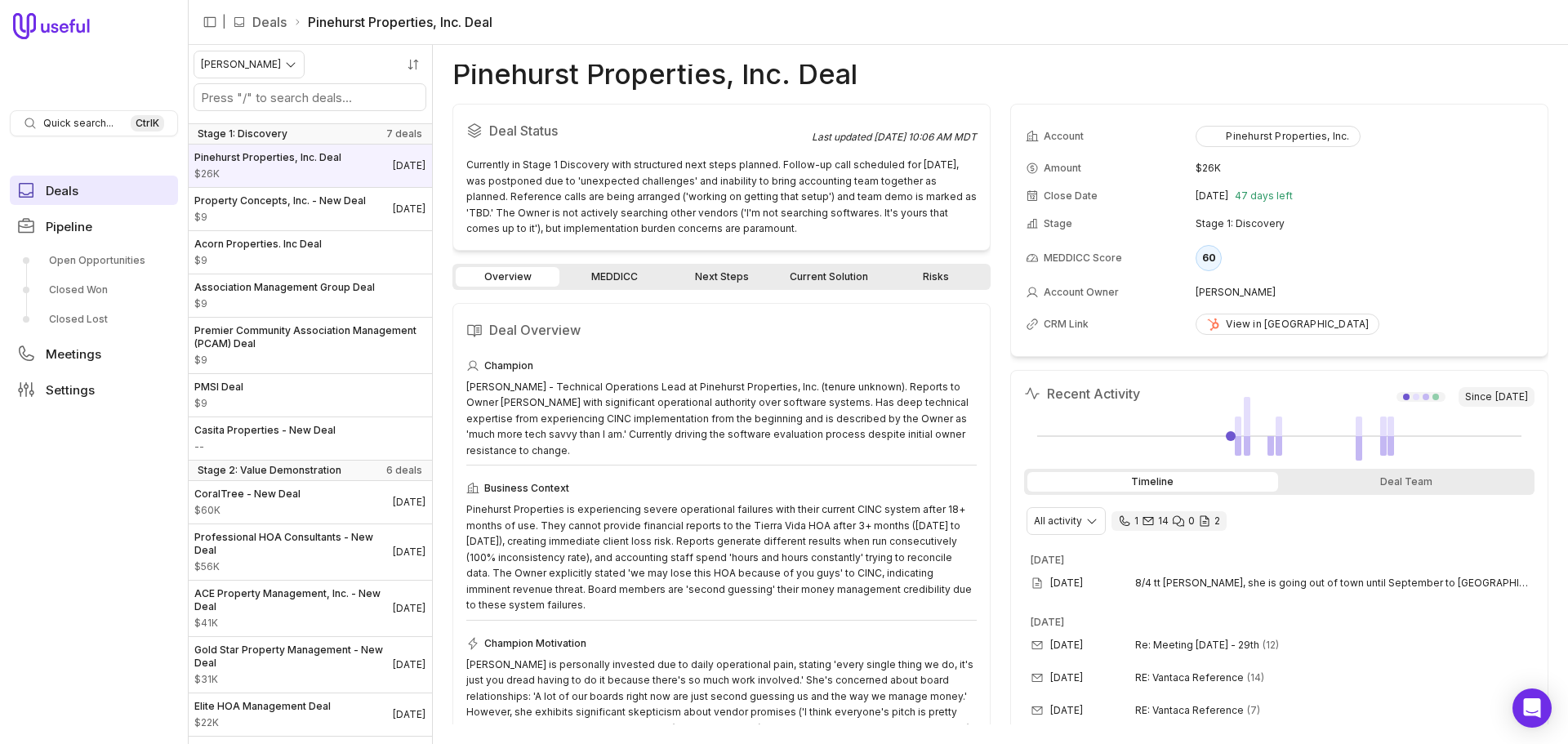
click at [73, 191] on span "Deals" at bounding box center [62, 191] width 33 height 13
click at [87, 227] on span "Pipeline" at bounding box center [68, 226] width 46 height 13
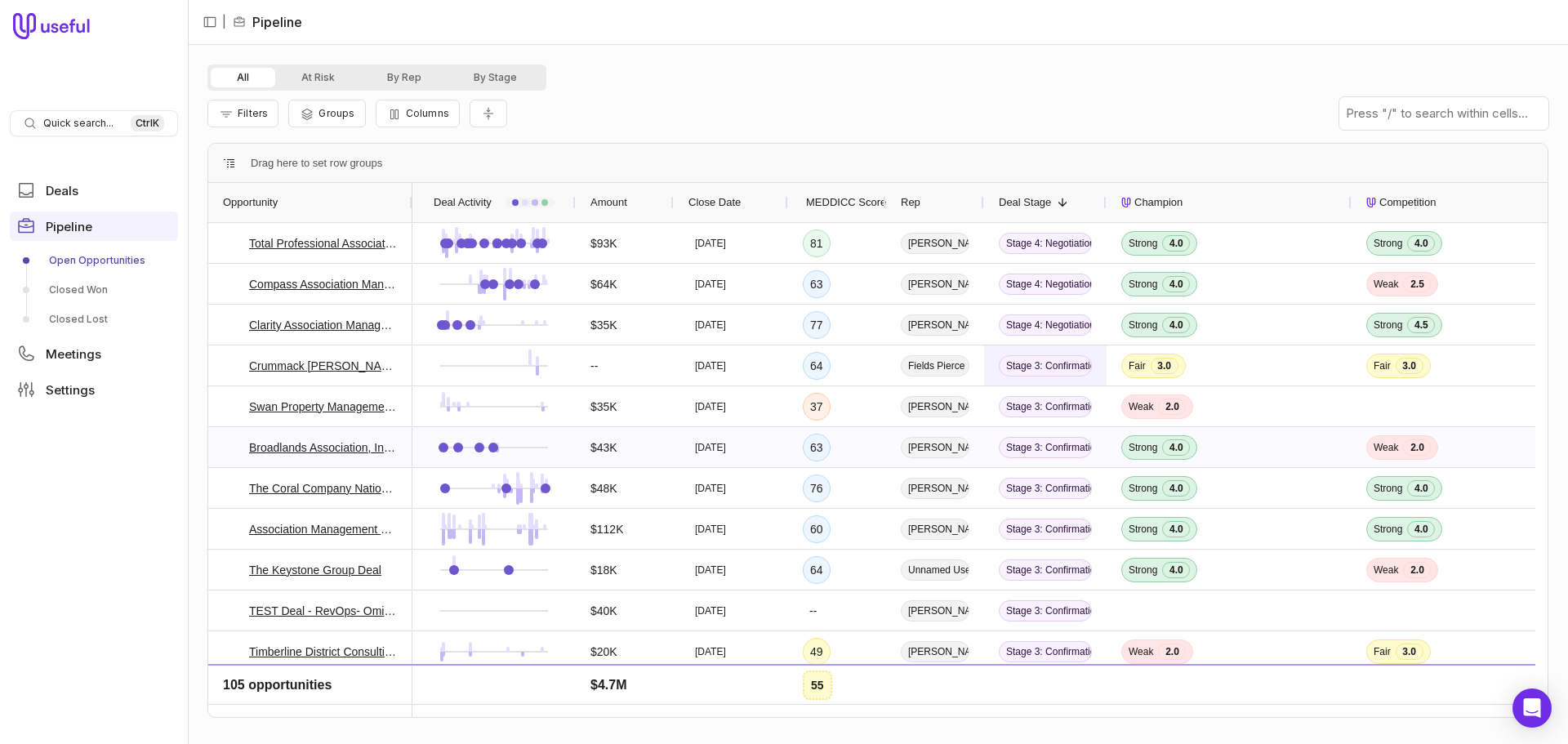
scroll to position [408, 0]
